Goal: Task Accomplishment & Management: Use online tool/utility

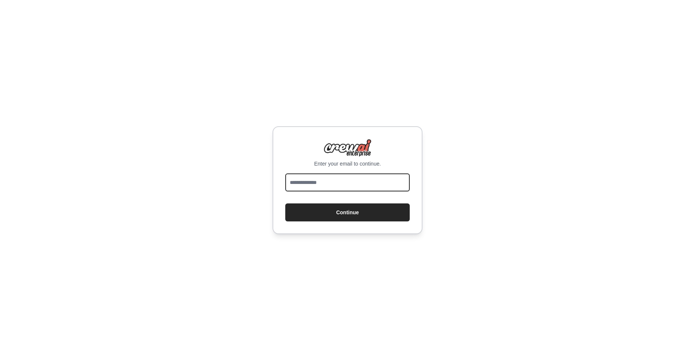
click at [297, 183] on input "email" at bounding box center [347, 183] width 124 height 18
type input "**********"
click at [317, 213] on button "Continue" at bounding box center [347, 213] width 124 height 18
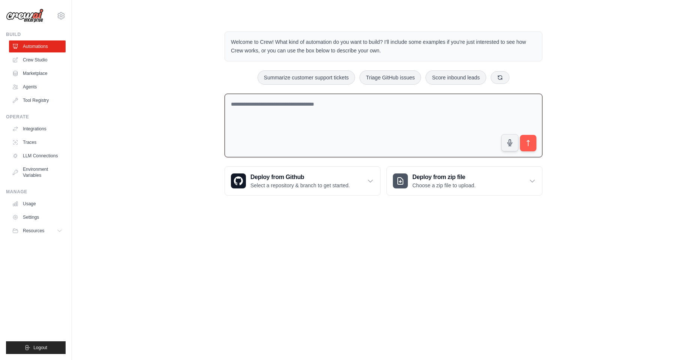
click at [270, 102] on textarea at bounding box center [384, 126] width 318 height 64
paste textarea "**********"
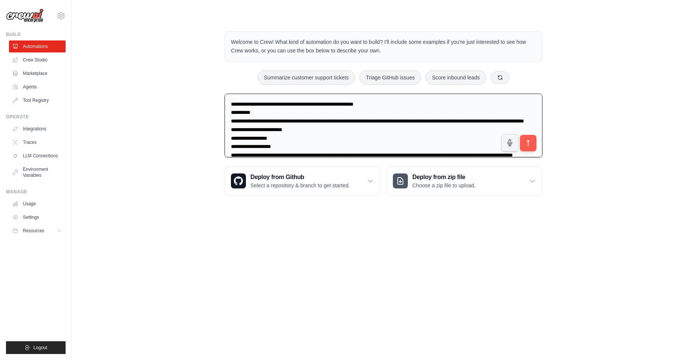
scroll to position [555, 0]
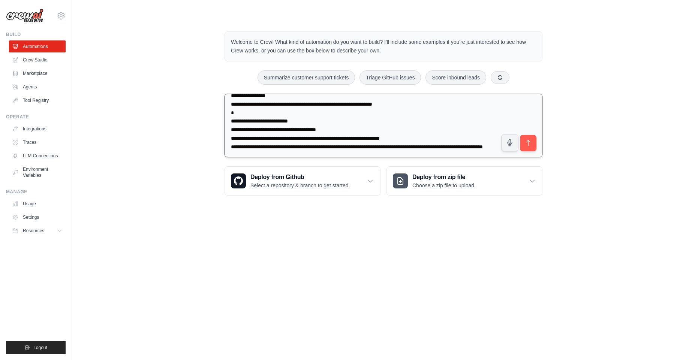
type textarea "**********"
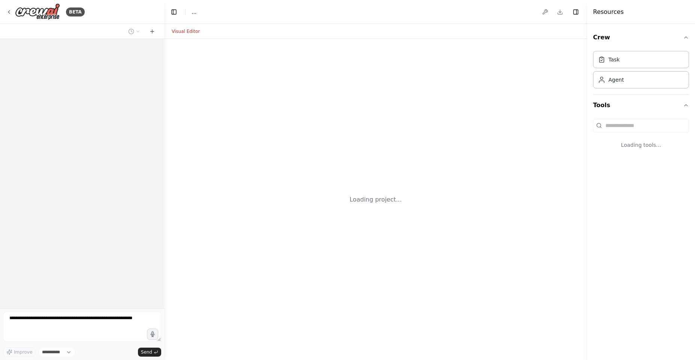
select select "****"
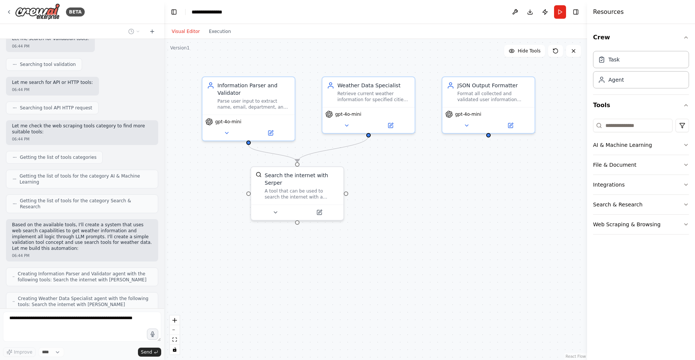
scroll to position [634, 0]
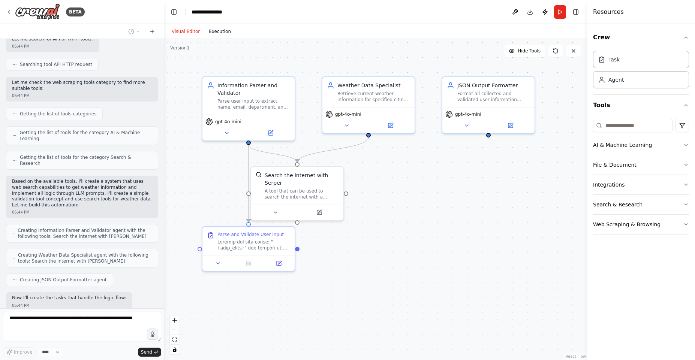
click at [214, 34] on button "Execution" at bounding box center [219, 31] width 31 height 9
click at [181, 32] on button "Visual Editor" at bounding box center [185, 31] width 37 height 9
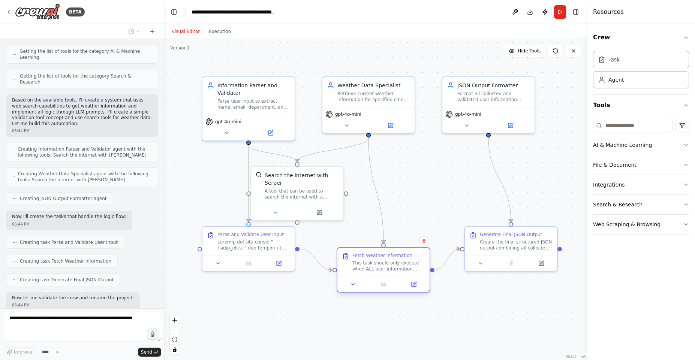
scroll to position [740, 0]
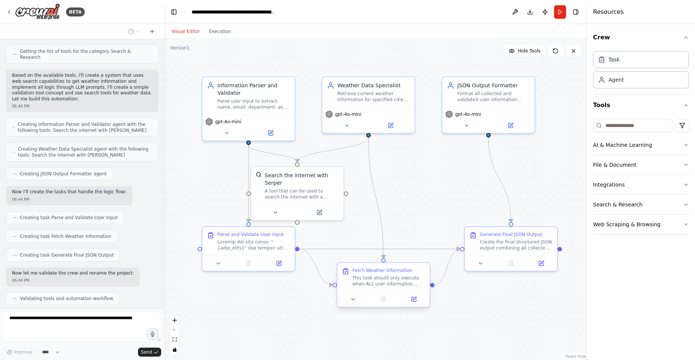
drag, startPoint x: 385, startPoint y: 290, endPoint x: 388, endPoint y: 279, distance: 11.0
click at [388, 279] on div "This task should only execute when ALL user information (name, email, departmen…" at bounding box center [388, 281] width 73 height 12
click at [527, 9] on button "Download" at bounding box center [530, 11] width 12 height 13
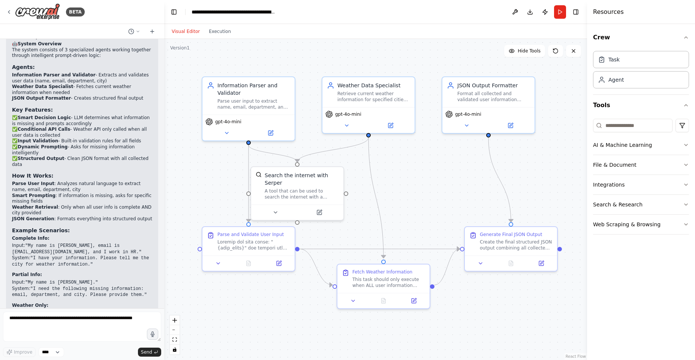
scroll to position [1063, 0]
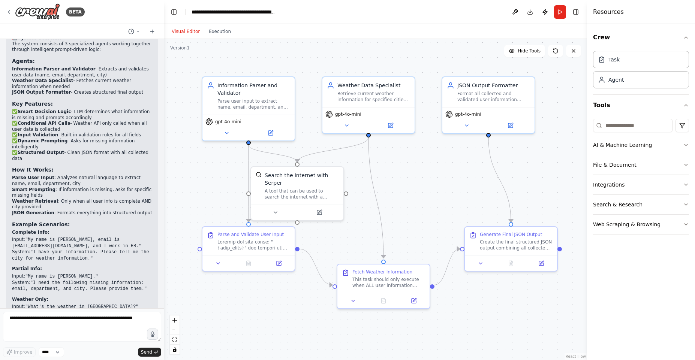
click at [442, 134] on div ".deletable-edge-delete-btn { width: 20px; height: 20px; border: 0px solid #ffff…" at bounding box center [375, 199] width 423 height 321
click at [560, 15] on button "Run" at bounding box center [560, 11] width 12 height 13
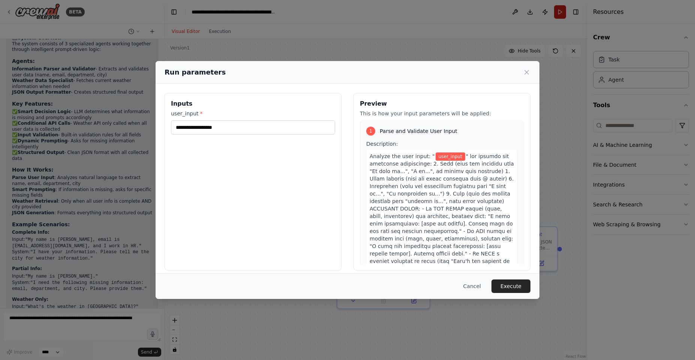
click at [560, 15] on div "Run parameters Inputs user_input * Preview This is how your input parameters wi…" at bounding box center [347, 180] width 695 height 360
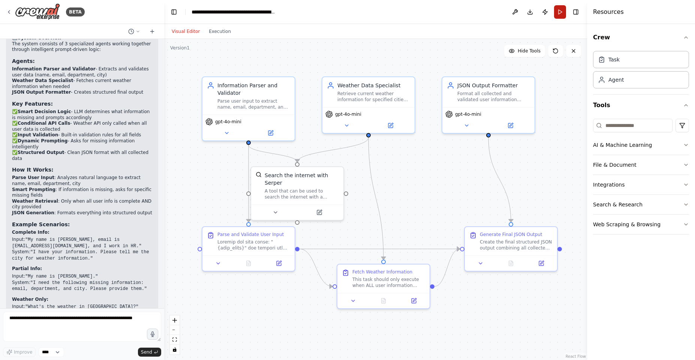
click at [560, 15] on button "Run" at bounding box center [560, 11] width 12 height 13
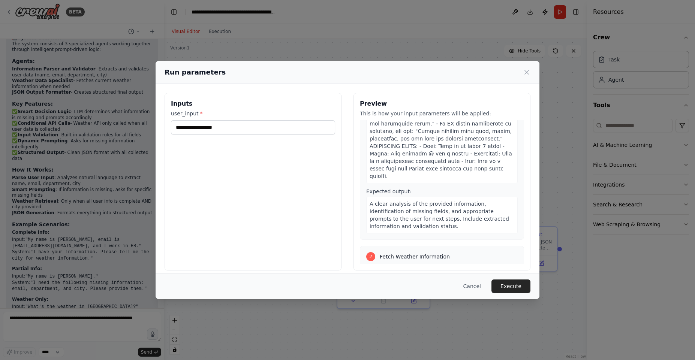
scroll to position [174, 0]
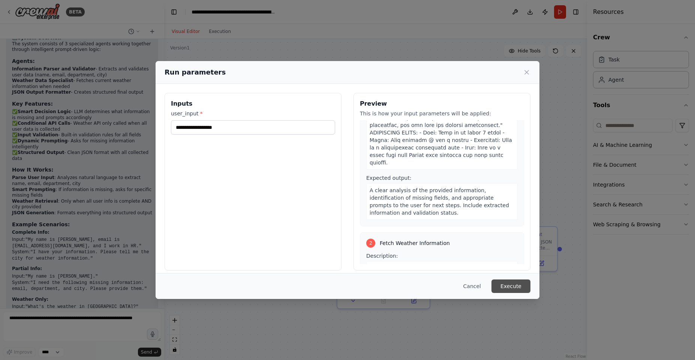
click at [511, 292] on button "Execute" at bounding box center [510, 286] width 39 height 13
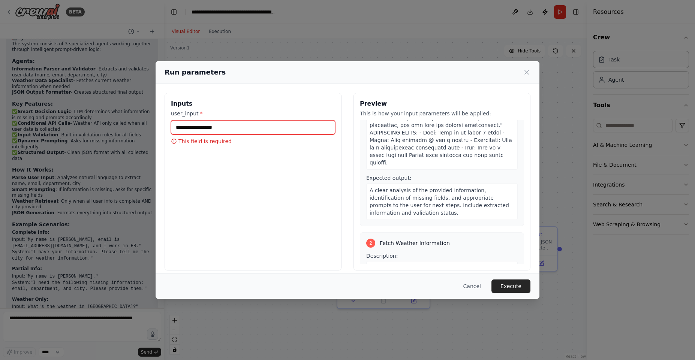
click at [233, 129] on input "user_input *" at bounding box center [253, 127] width 164 height 14
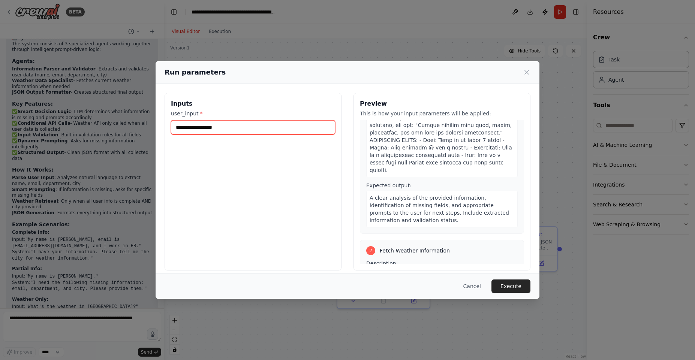
type input "**********"
click at [507, 284] on button "Execute" at bounding box center [510, 286] width 39 height 13
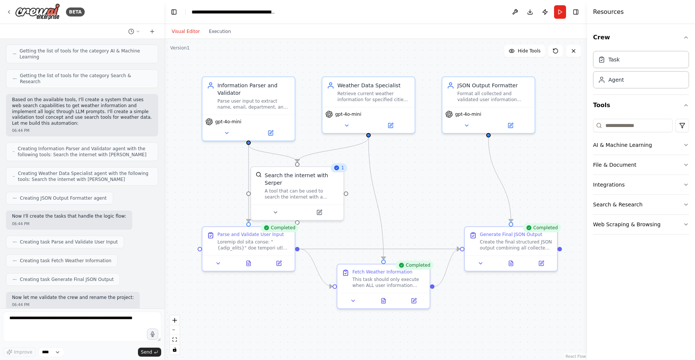
scroll to position [1063, 0]
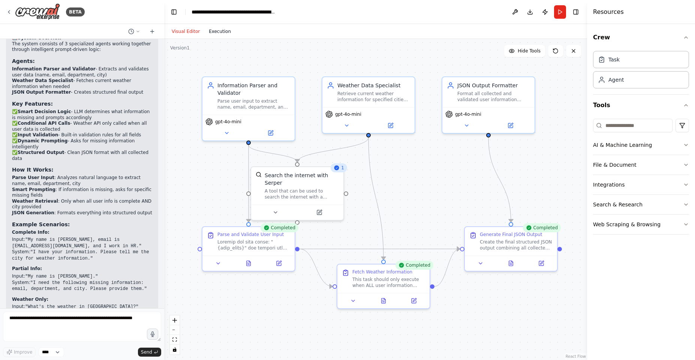
click at [219, 31] on button "Execution" at bounding box center [219, 31] width 31 height 9
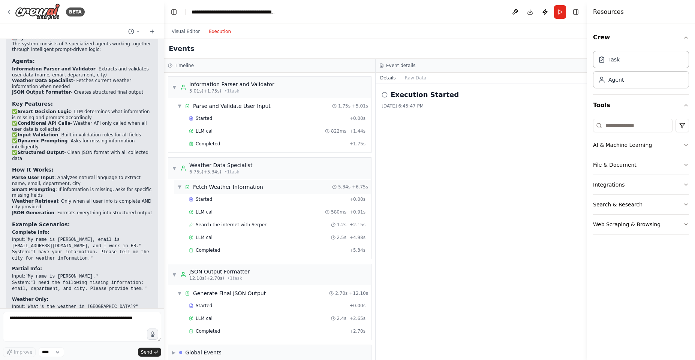
scroll to position [9, 0]
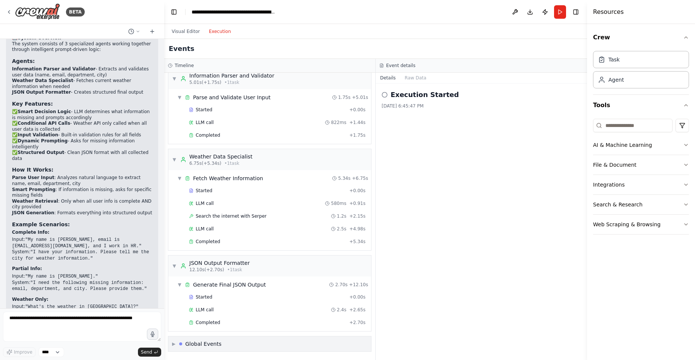
click at [216, 345] on div "Global Events" at bounding box center [203, 343] width 36 height 7
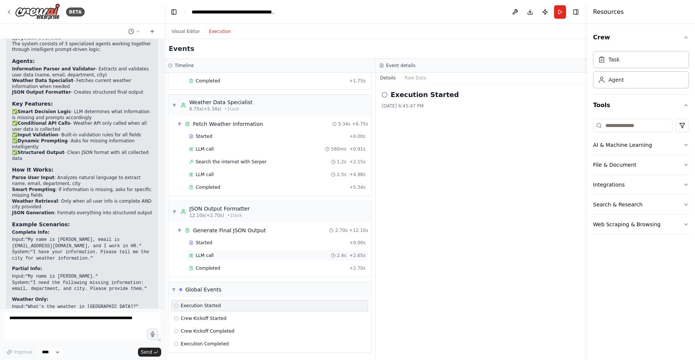
scroll to position [0, 0]
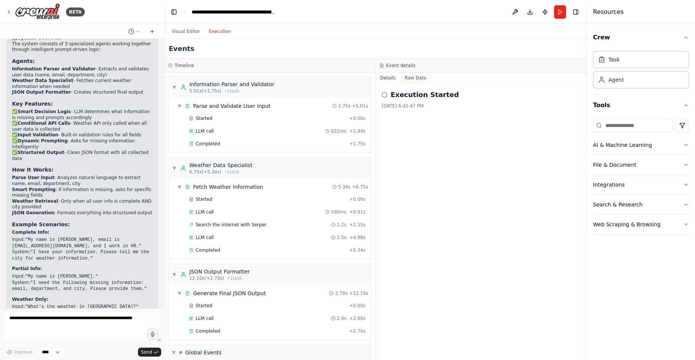
click at [410, 75] on button "Raw Data" at bounding box center [415, 78] width 31 height 10
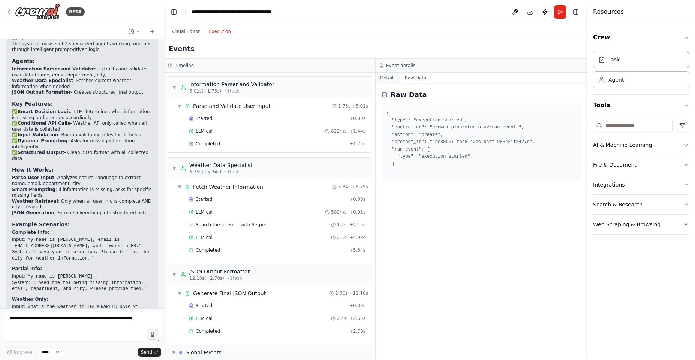
click at [389, 82] on button "Details" at bounding box center [388, 78] width 25 height 10
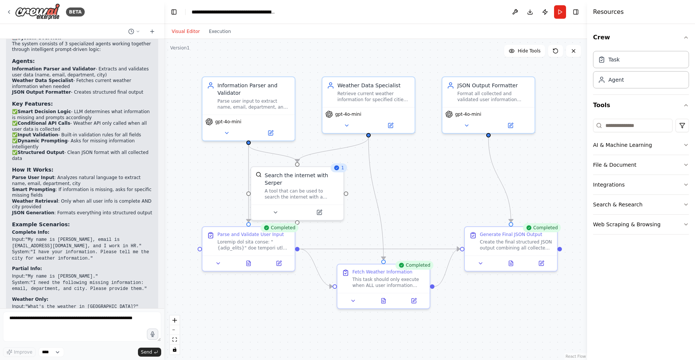
click at [188, 36] on button "Visual Editor" at bounding box center [185, 31] width 37 height 9
